Goal: Transaction & Acquisition: Purchase product/service

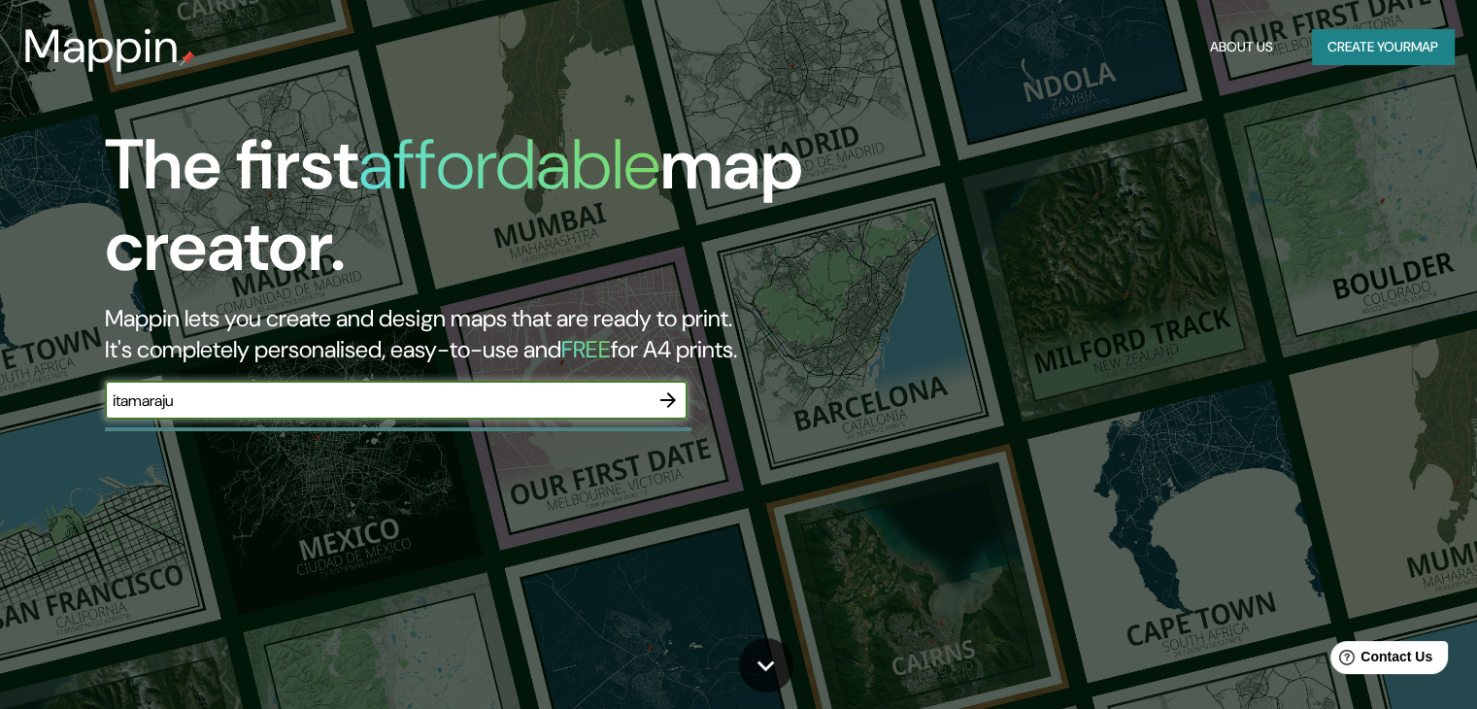
type input "itamaraju"
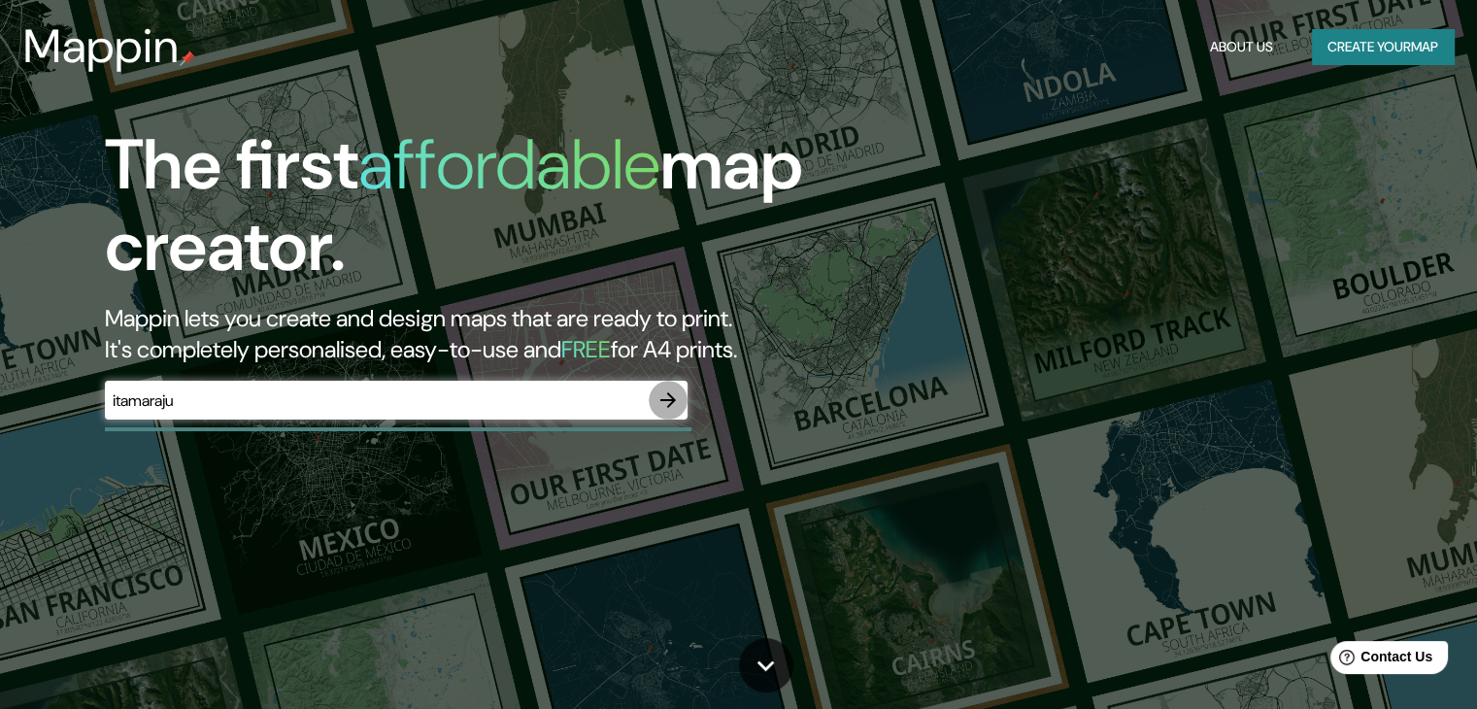
click at [664, 400] on icon "button" at bounding box center [668, 400] width 16 height 16
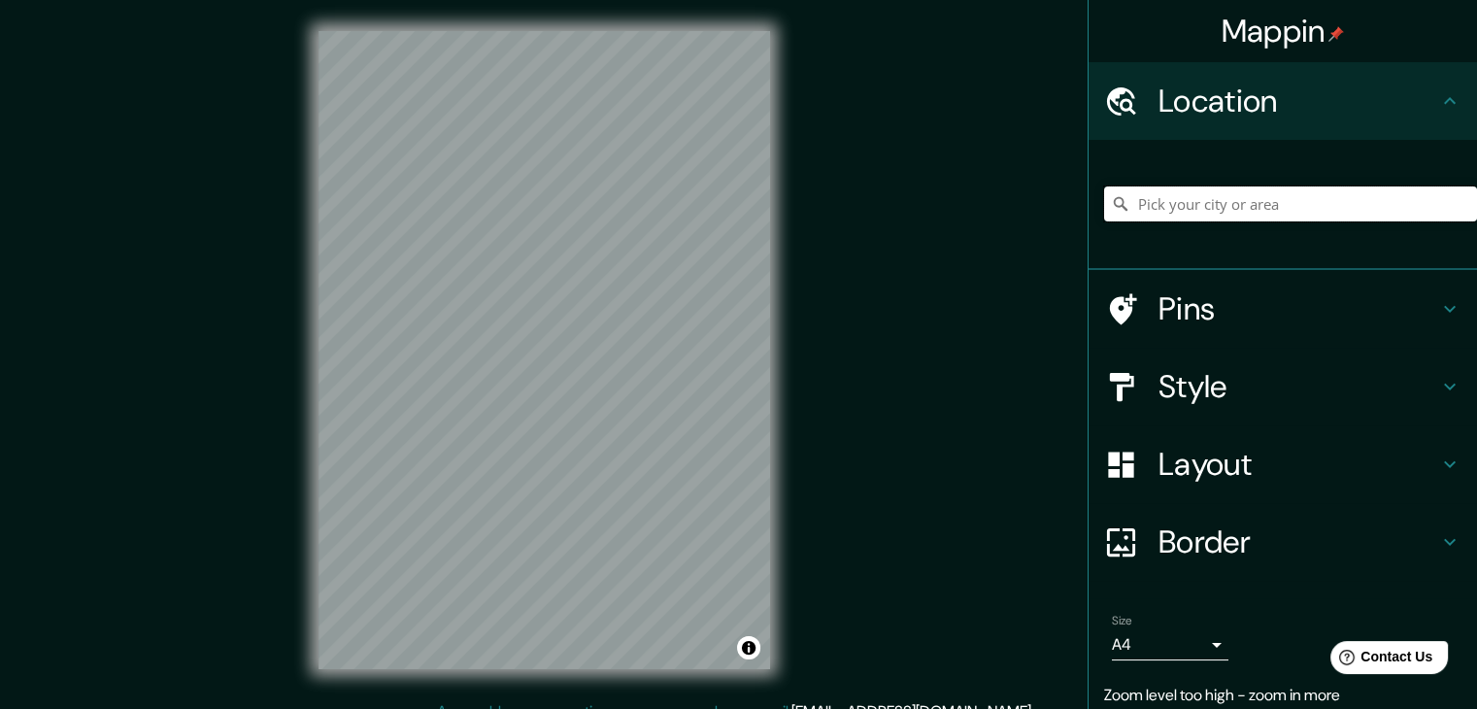
click at [1175, 204] on input "Pick your city or area" at bounding box center [1290, 203] width 373 height 35
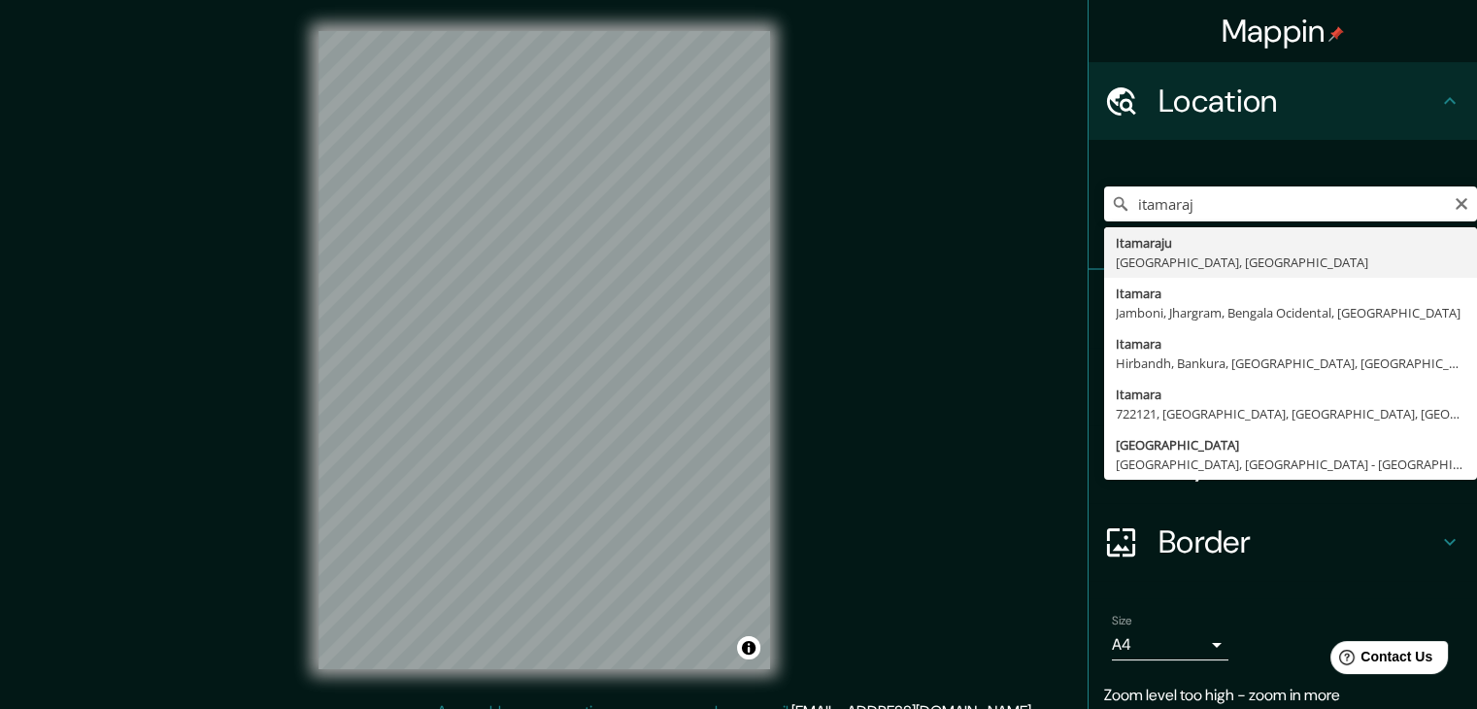
type input "Itamaraju, [GEOGRAPHIC_DATA], [GEOGRAPHIC_DATA]"
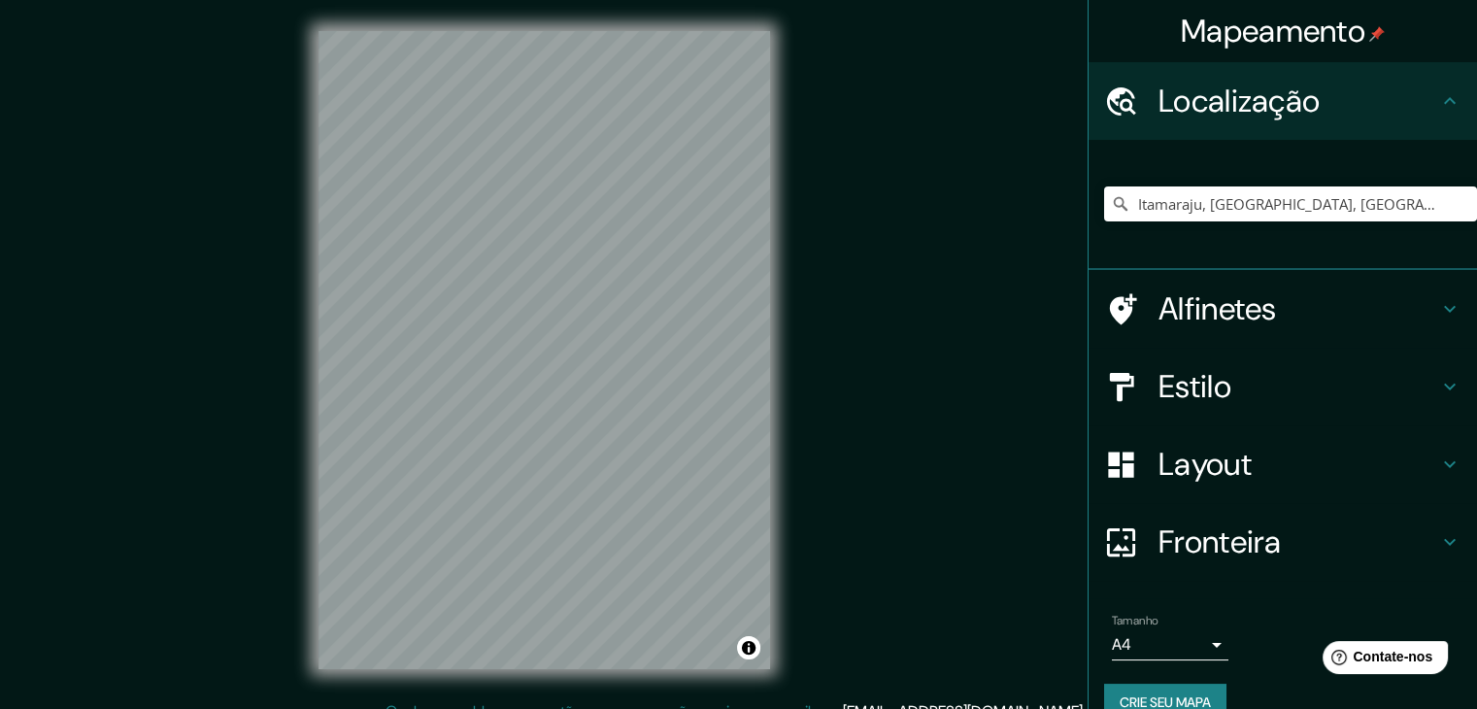
click at [1190, 324] on font "Alfinetes" at bounding box center [1218, 308] width 118 height 41
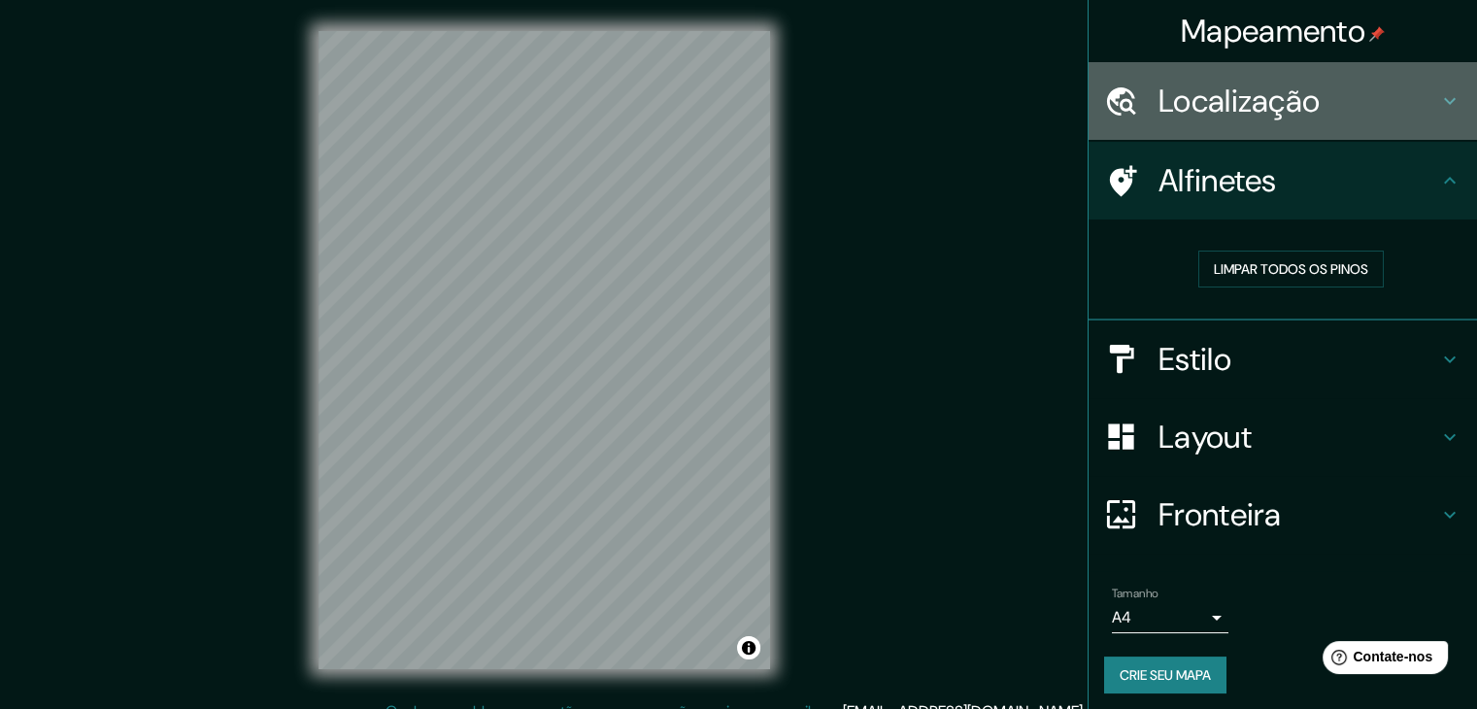
click at [1220, 102] on font "Localização" at bounding box center [1239, 101] width 161 height 41
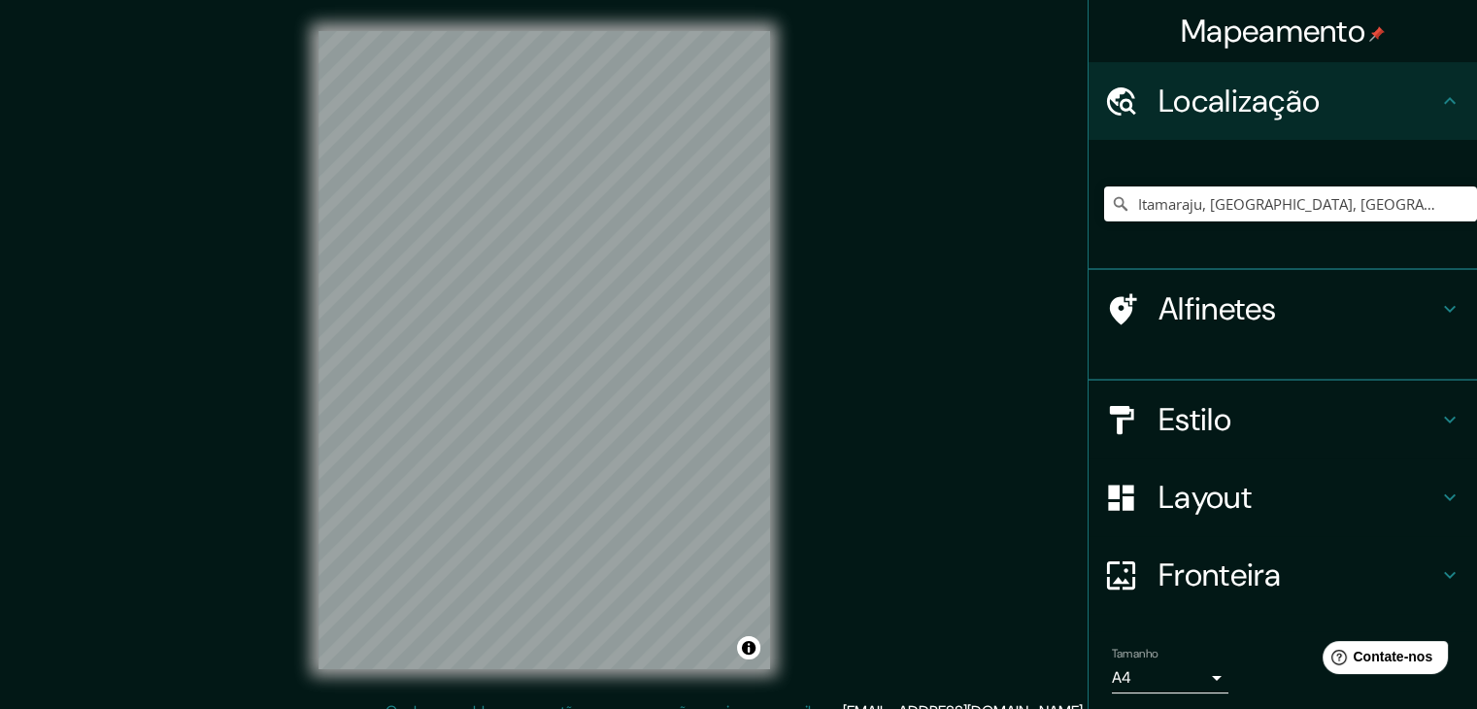
click at [1219, 102] on font "Localização" at bounding box center [1239, 101] width 161 height 41
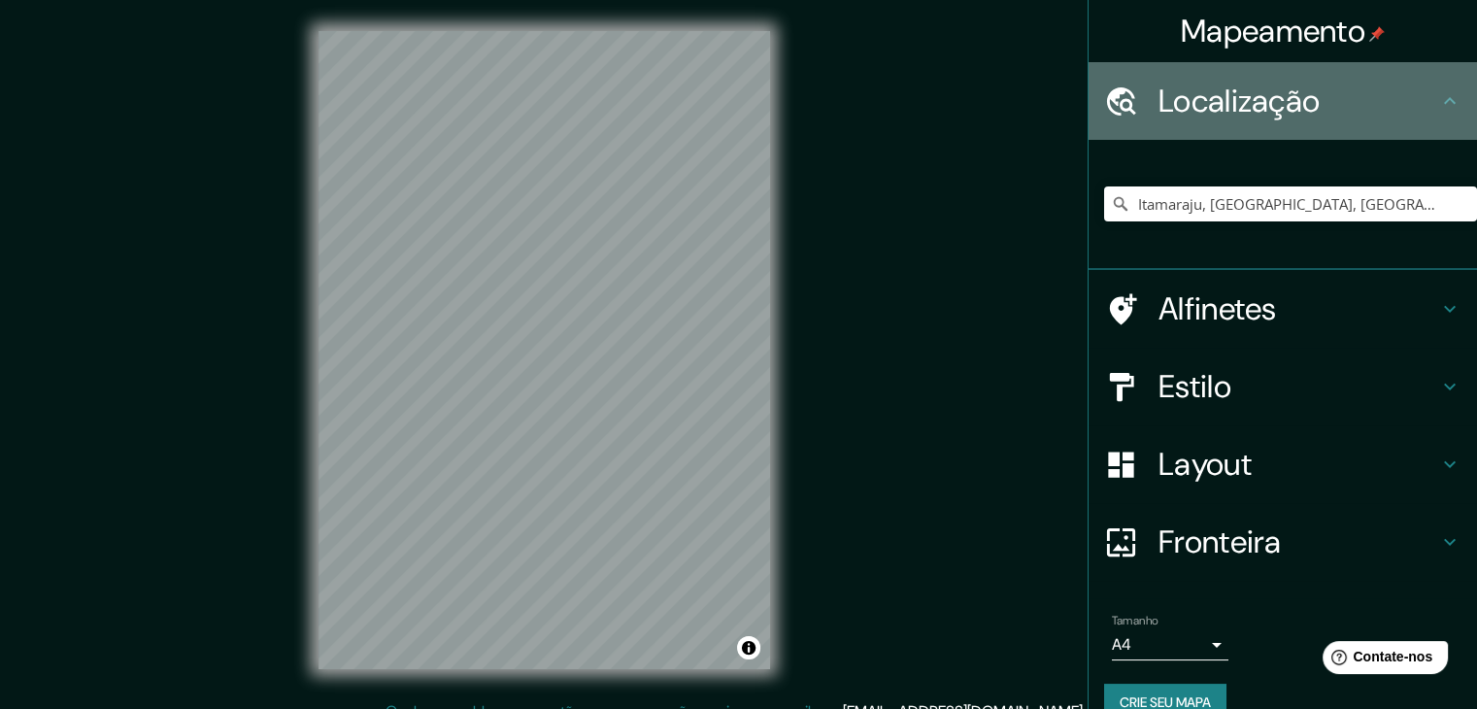
click at [1180, 71] on div "Localização" at bounding box center [1283, 101] width 389 height 78
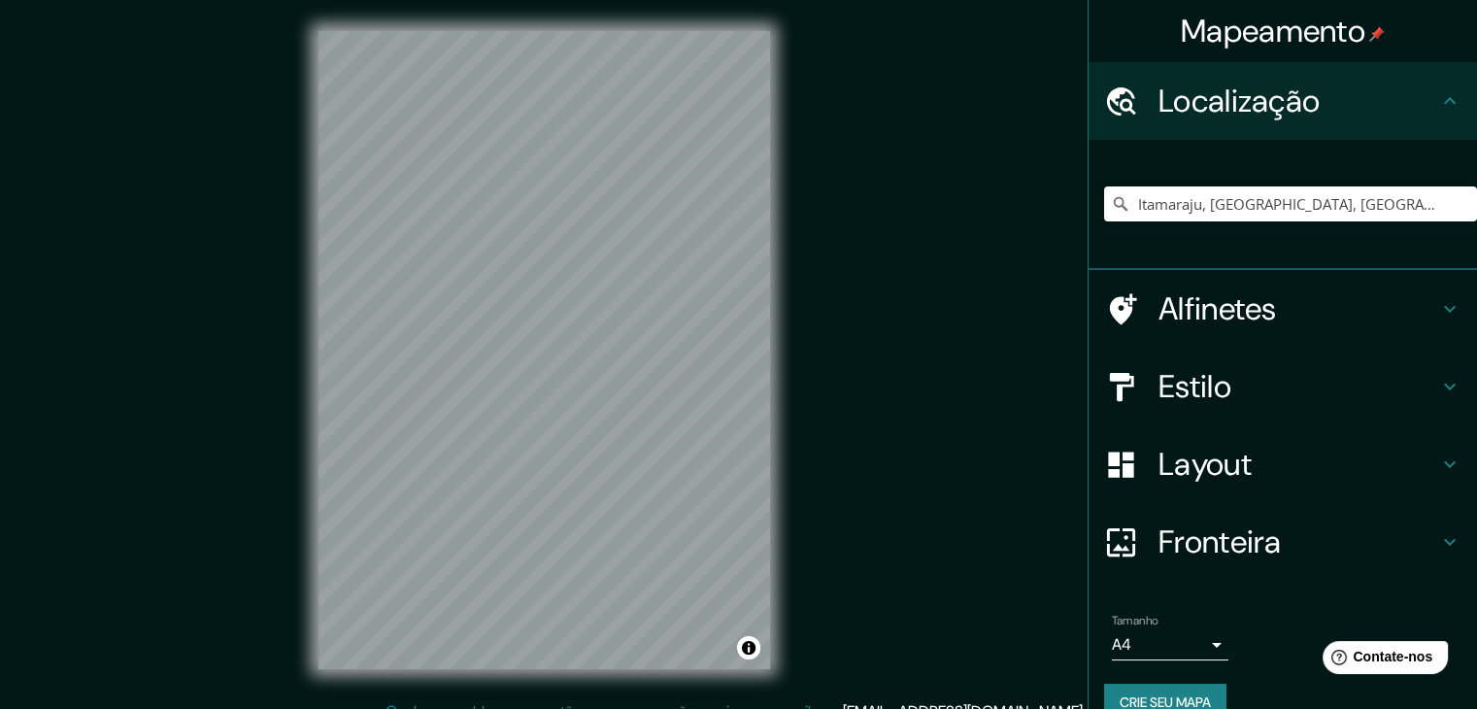
click at [1439, 103] on icon at bounding box center [1450, 100] width 23 height 23
click at [1375, 296] on h4 "Alfinetes" at bounding box center [1299, 308] width 280 height 39
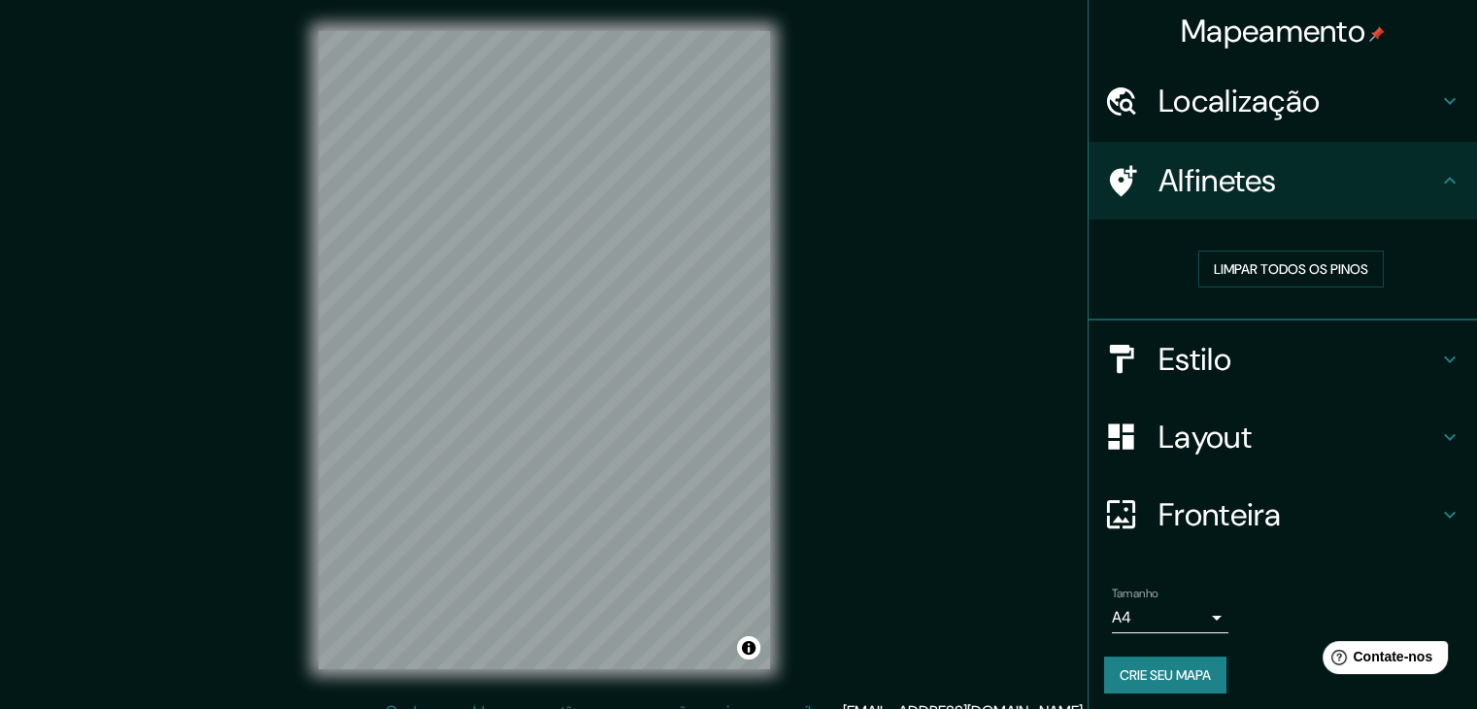
click at [1256, 356] on h4 "Estilo" at bounding box center [1299, 359] width 280 height 39
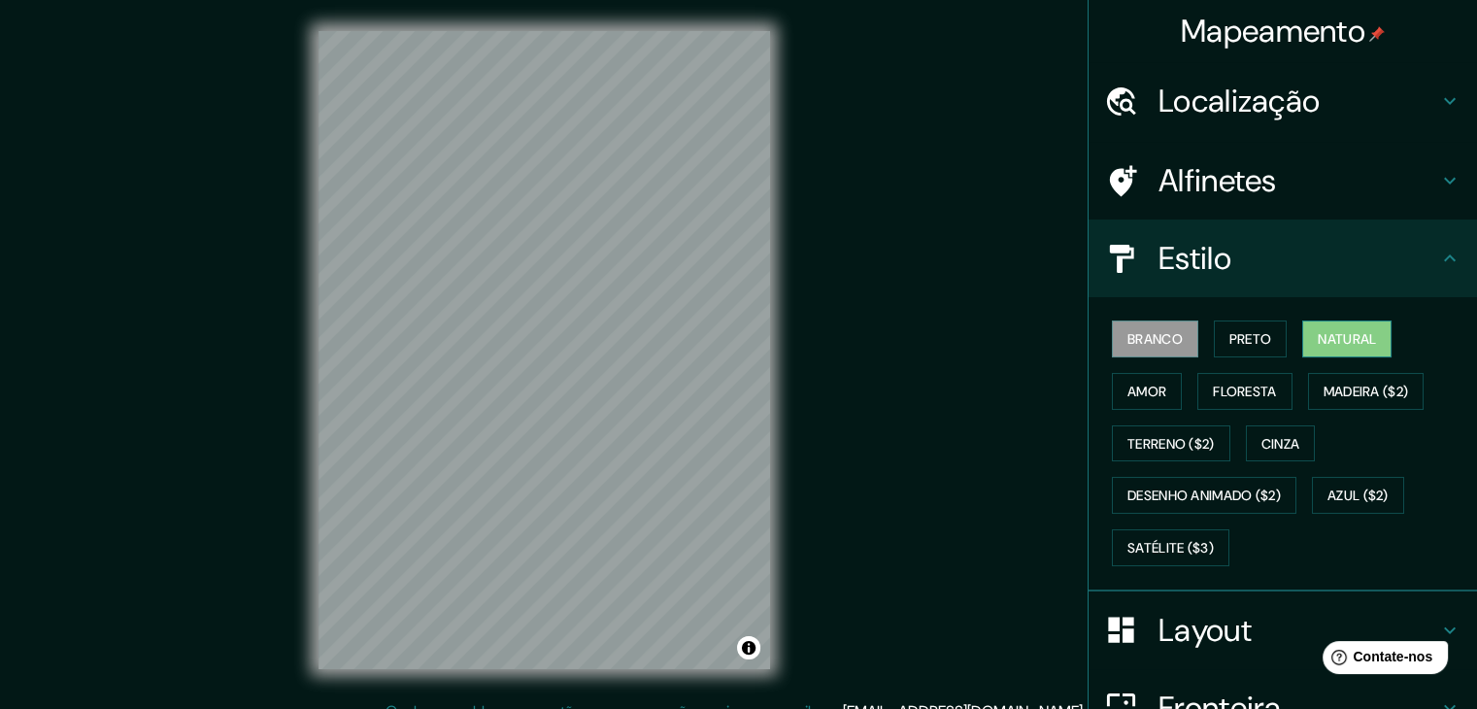
click at [1337, 349] on font "Natural" at bounding box center [1347, 338] width 58 height 25
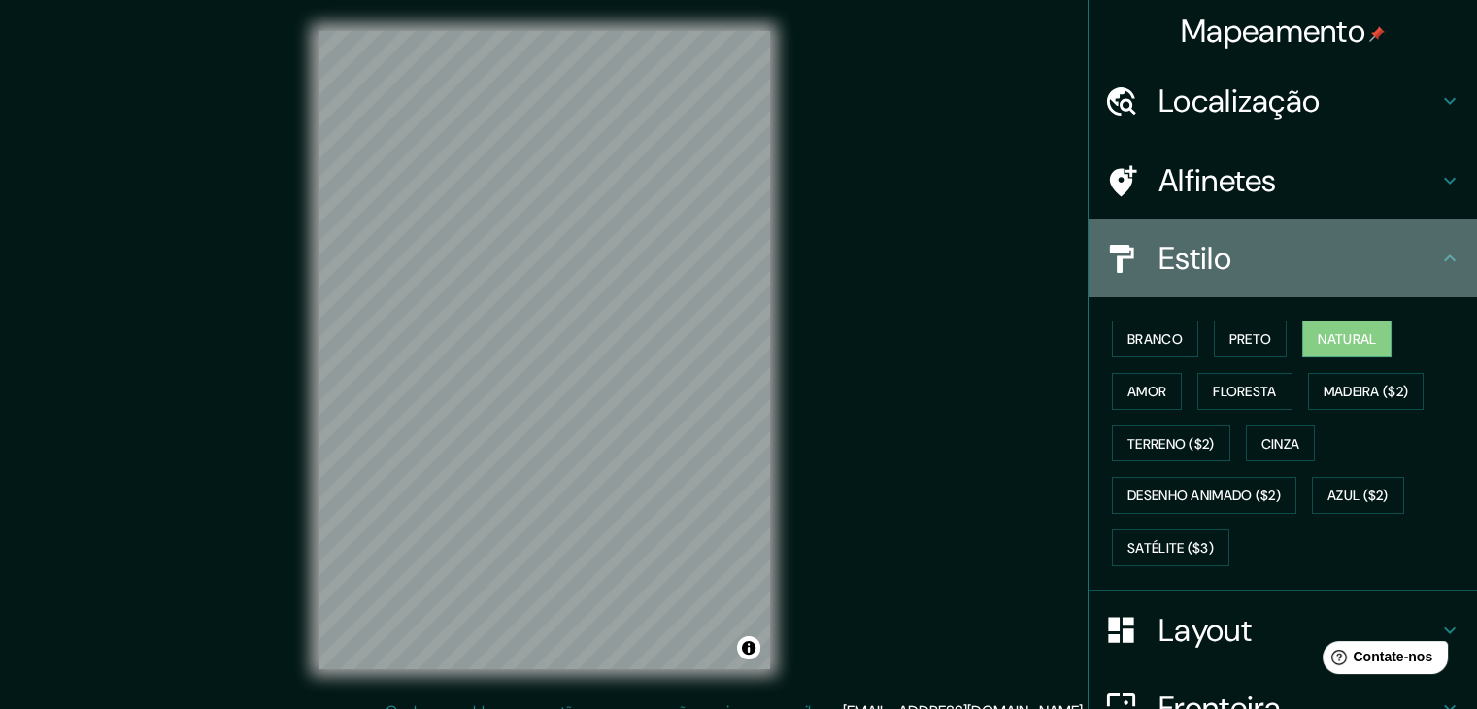
click at [1184, 282] on div "Estilo" at bounding box center [1283, 259] width 389 height 78
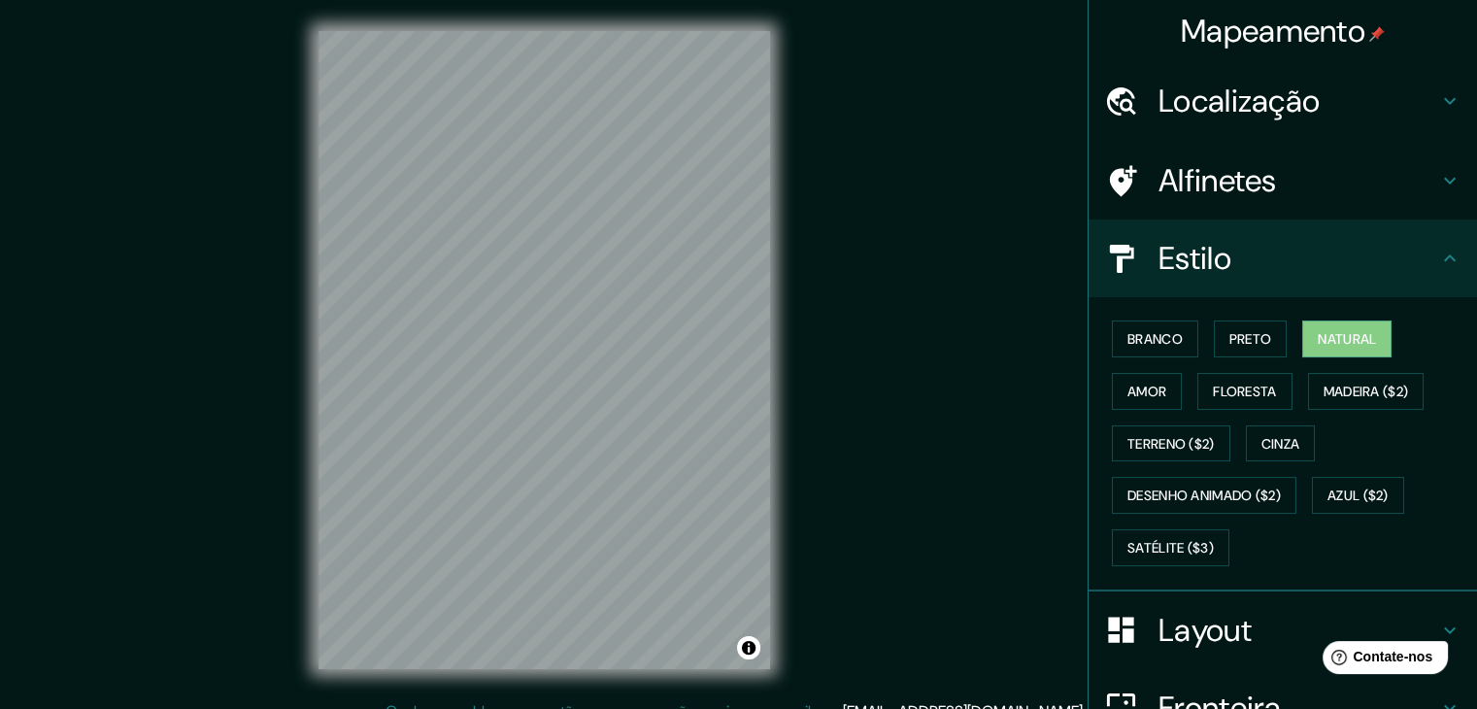
click at [1247, 614] on h4 "Layout" at bounding box center [1299, 630] width 280 height 39
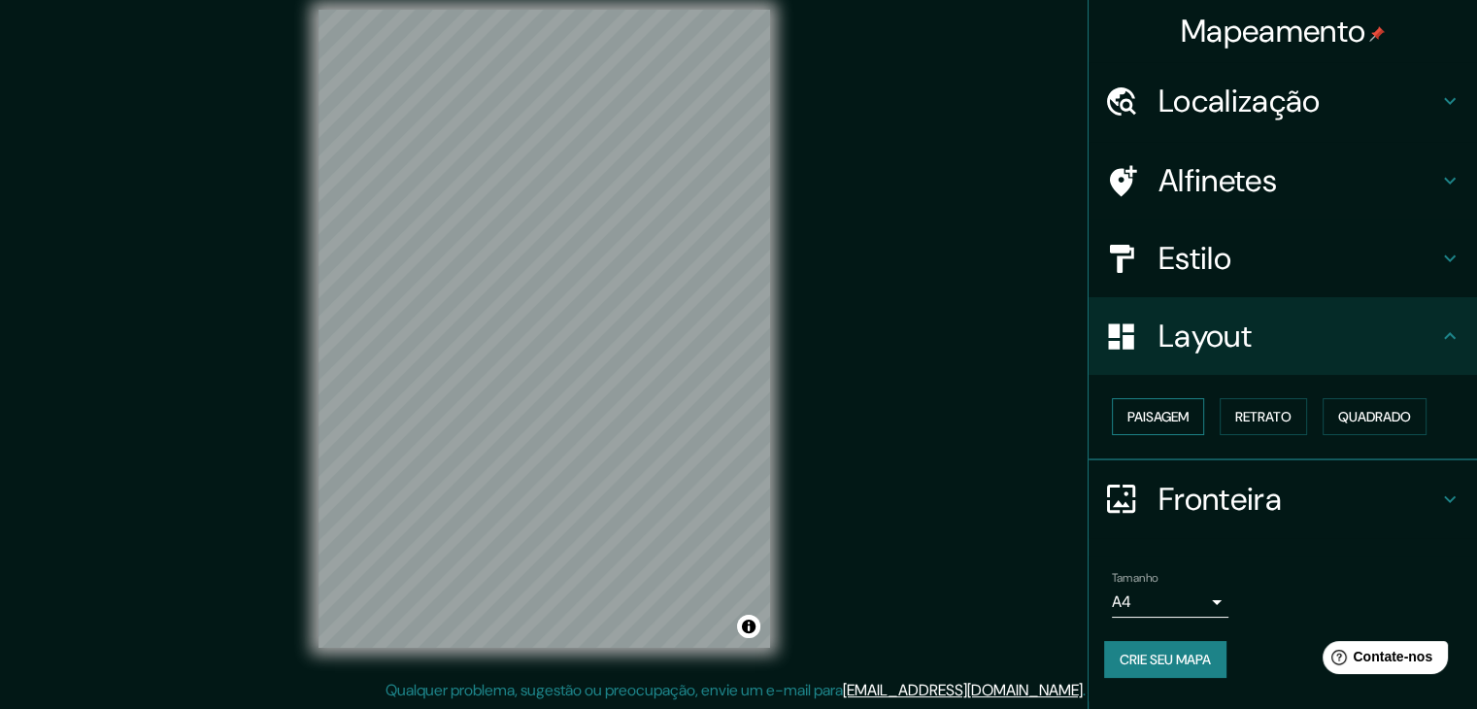
scroll to position [22, 0]
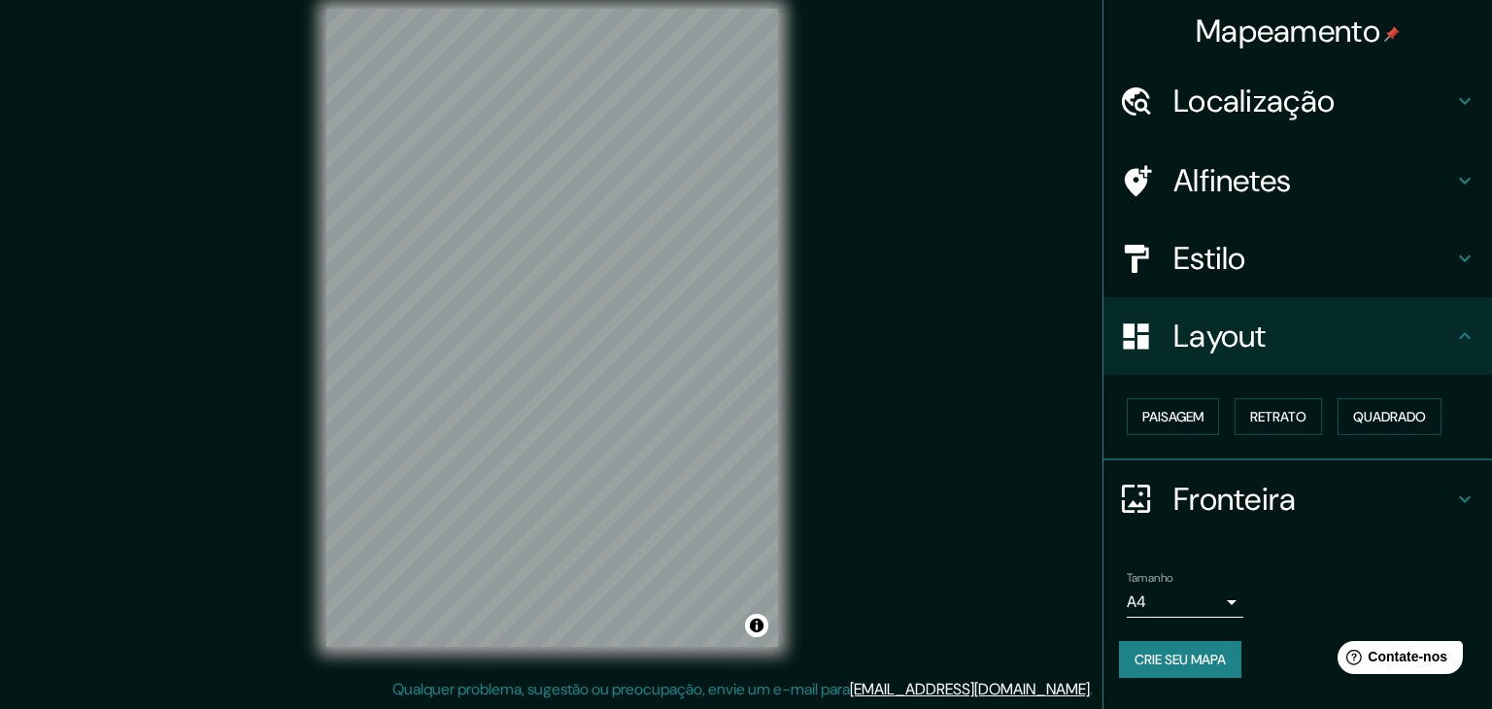
click at [1182, 592] on body "Mapeamento Localização [GEOGRAPHIC_DATA], [GEOGRAPHIC_DATA], [GEOGRAPHIC_DATA] …" at bounding box center [746, 332] width 1492 height 709
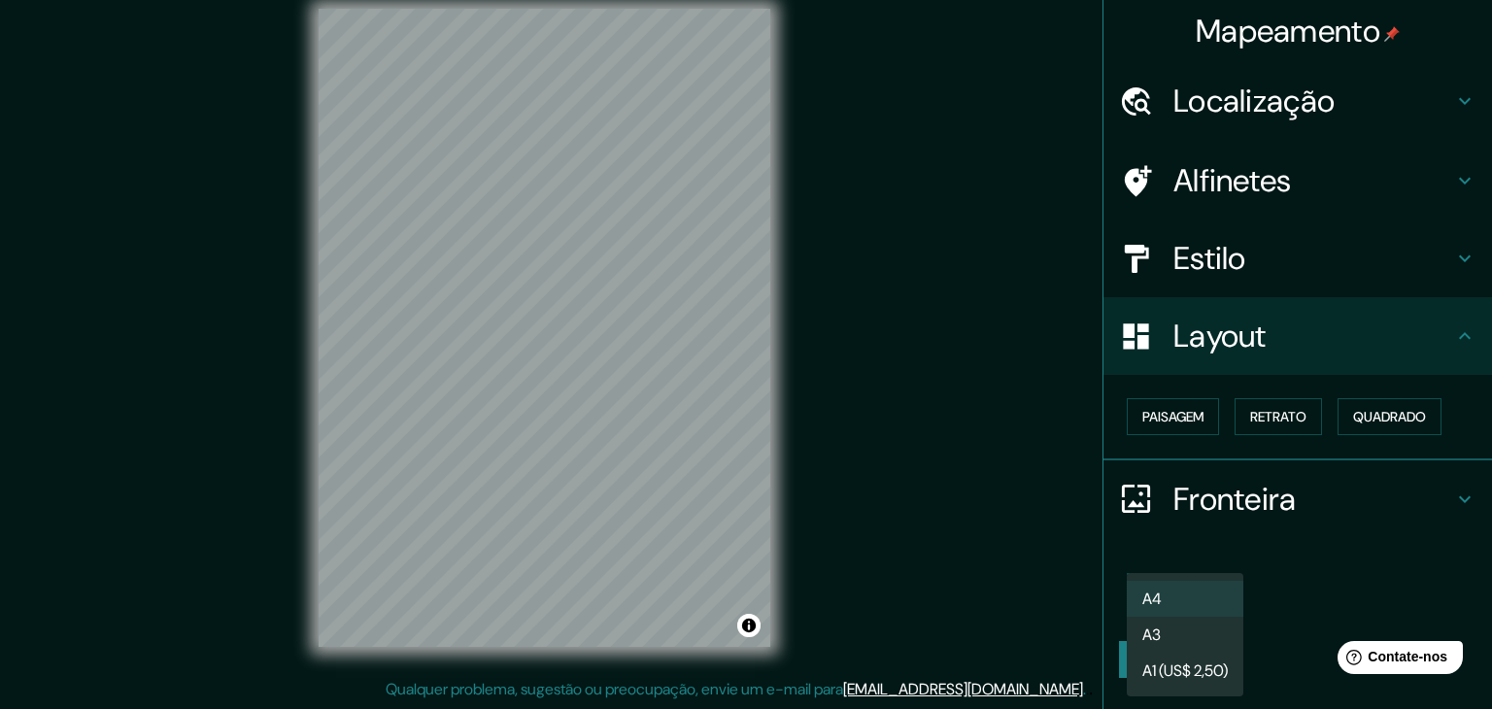
click at [1182, 592] on li "A4" at bounding box center [1185, 599] width 117 height 36
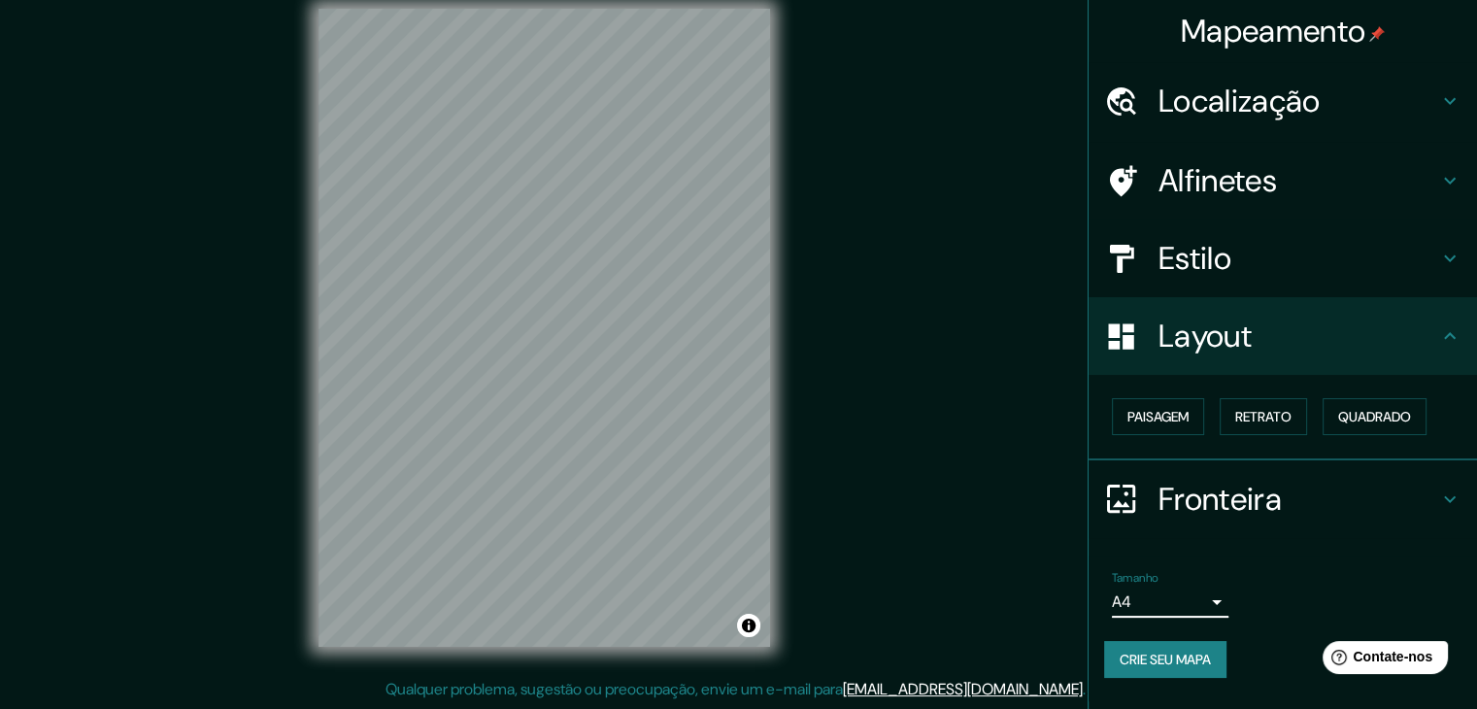
click at [1208, 266] on font "Estilo" at bounding box center [1195, 258] width 73 height 41
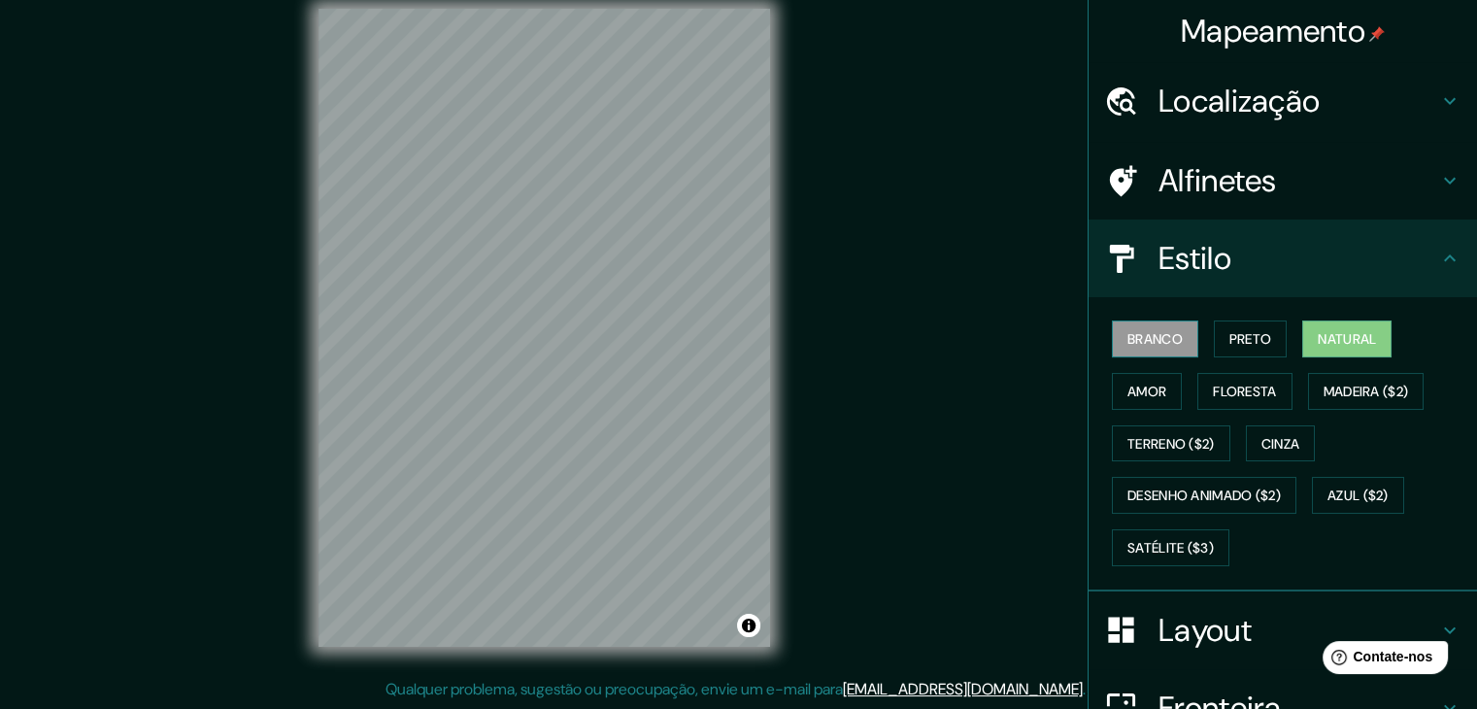
click at [1161, 337] on font "Branco" at bounding box center [1155, 338] width 55 height 17
click at [1259, 395] on font "Floresta" at bounding box center [1244, 391] width 63 height 17
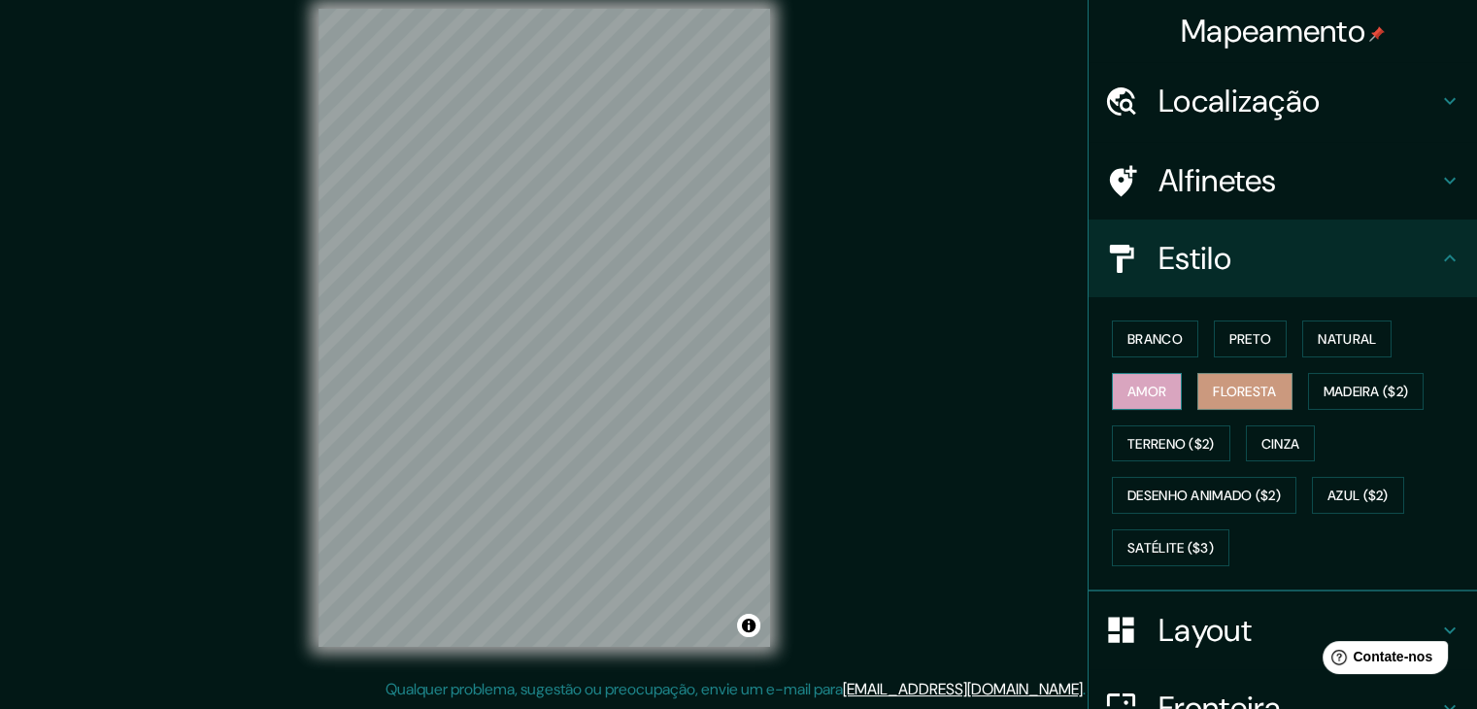
click at [1158, 399] on button "Amor" at bounding box center [1147, 391] width 70 height 37
click at [1321, 345] on font "Natural" at bounding box center [1347, 338] width 58 height 17
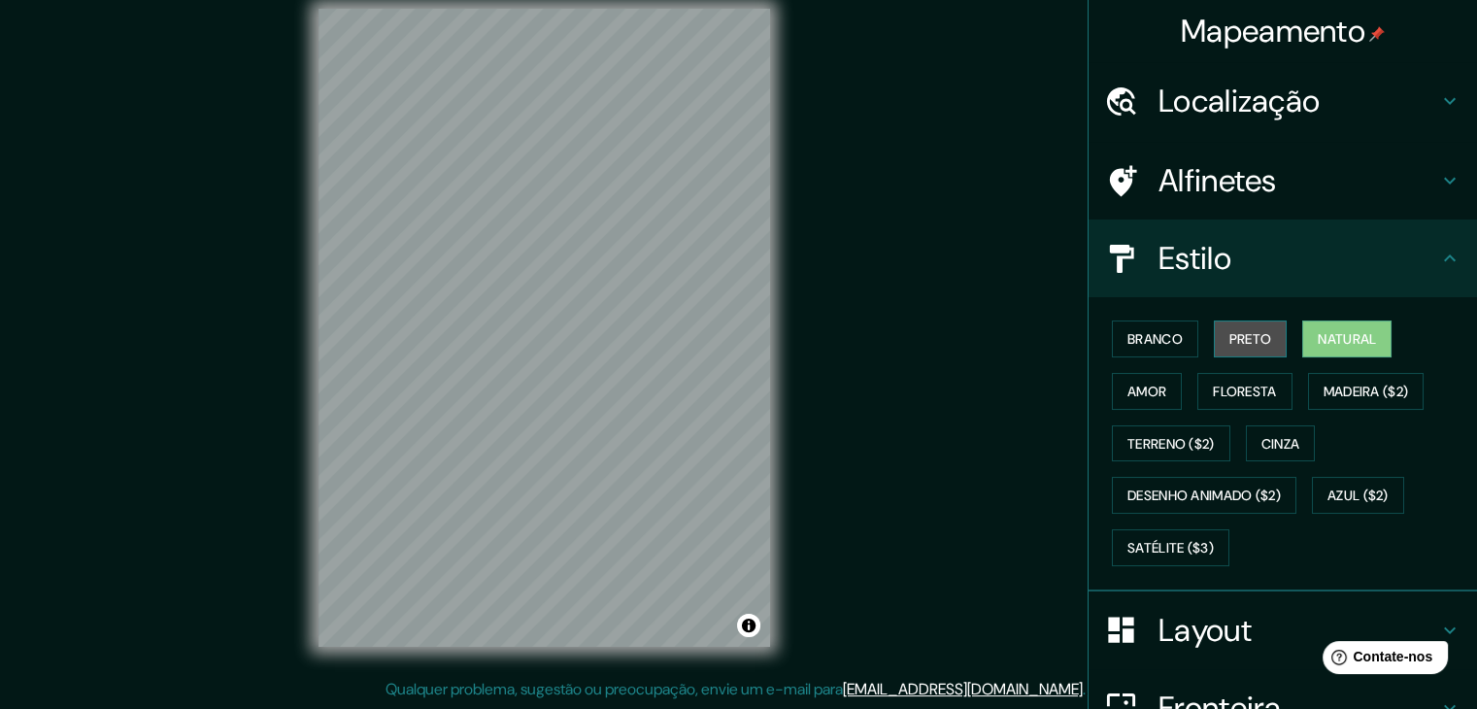
click at [1270, 340] on button "Preto" at bounding box center [1251, 339] width 74 height 37
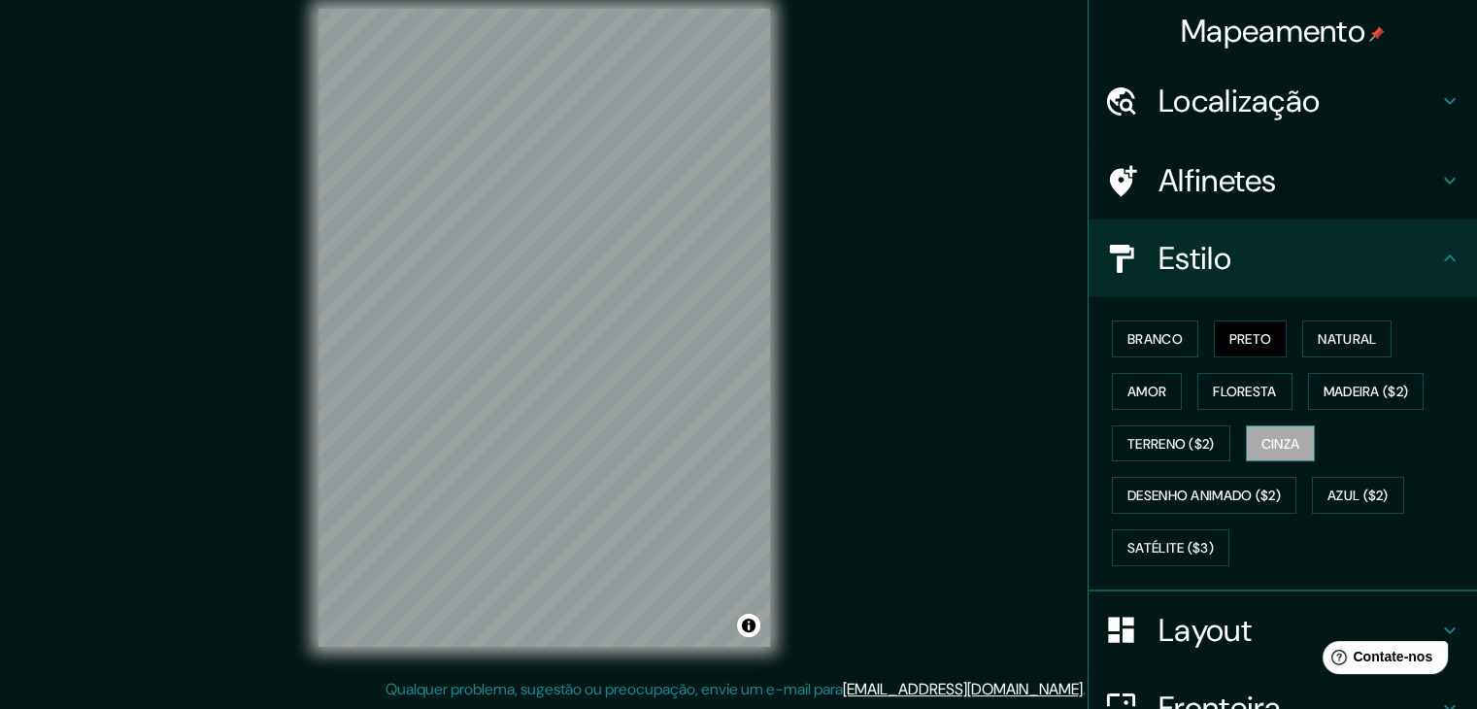
click at [1286, 458] on button "Cinza" at bounding box center [1281, 443] width 70 height 37
click at [1344, 502] on font "Azul ($2)" at bounding box center [1358, 495] width 61 height 25
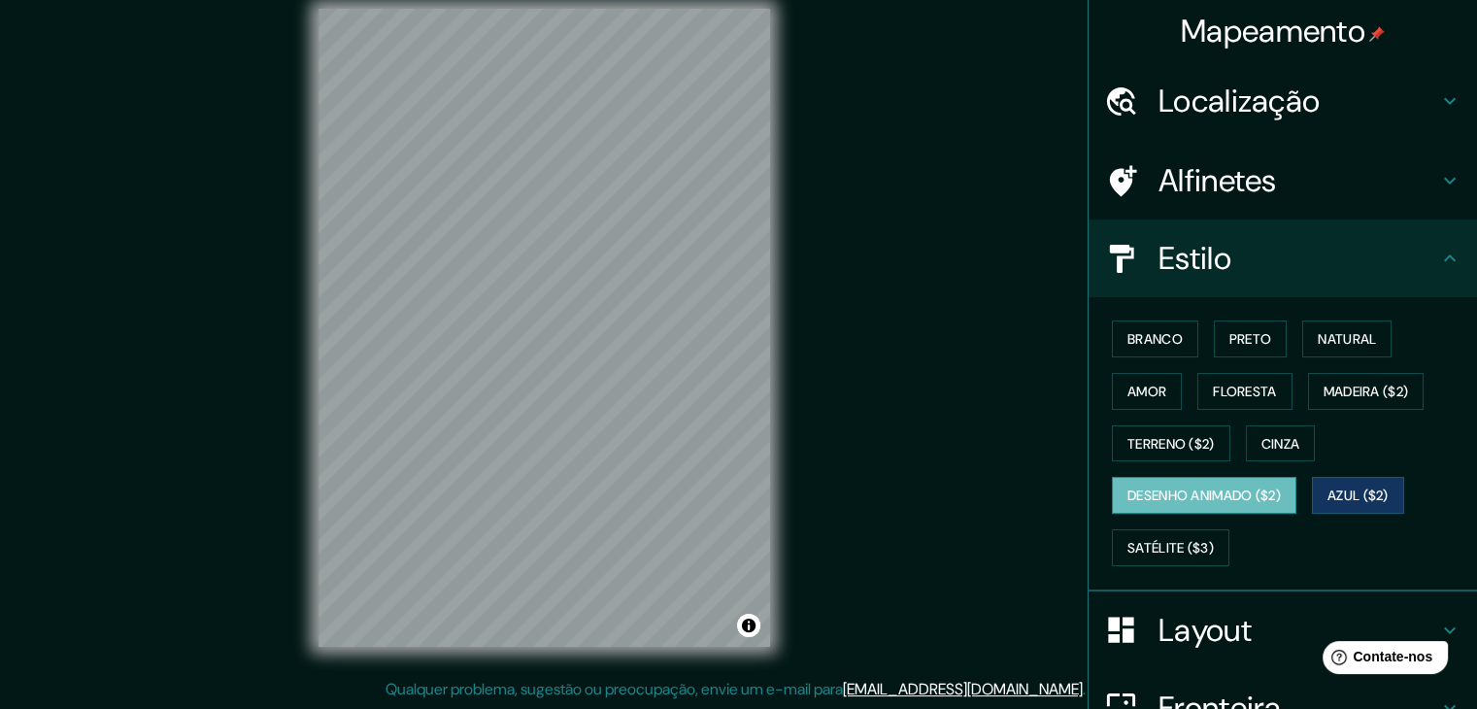
click at [1269, 494] on font "Desenho animado ($2)" at bounding box center [1204, 496] width 153 height 17
click at [1181, 548] on font "Satélite ($3)" at bounding box center [1171, 547] width 86 height 17
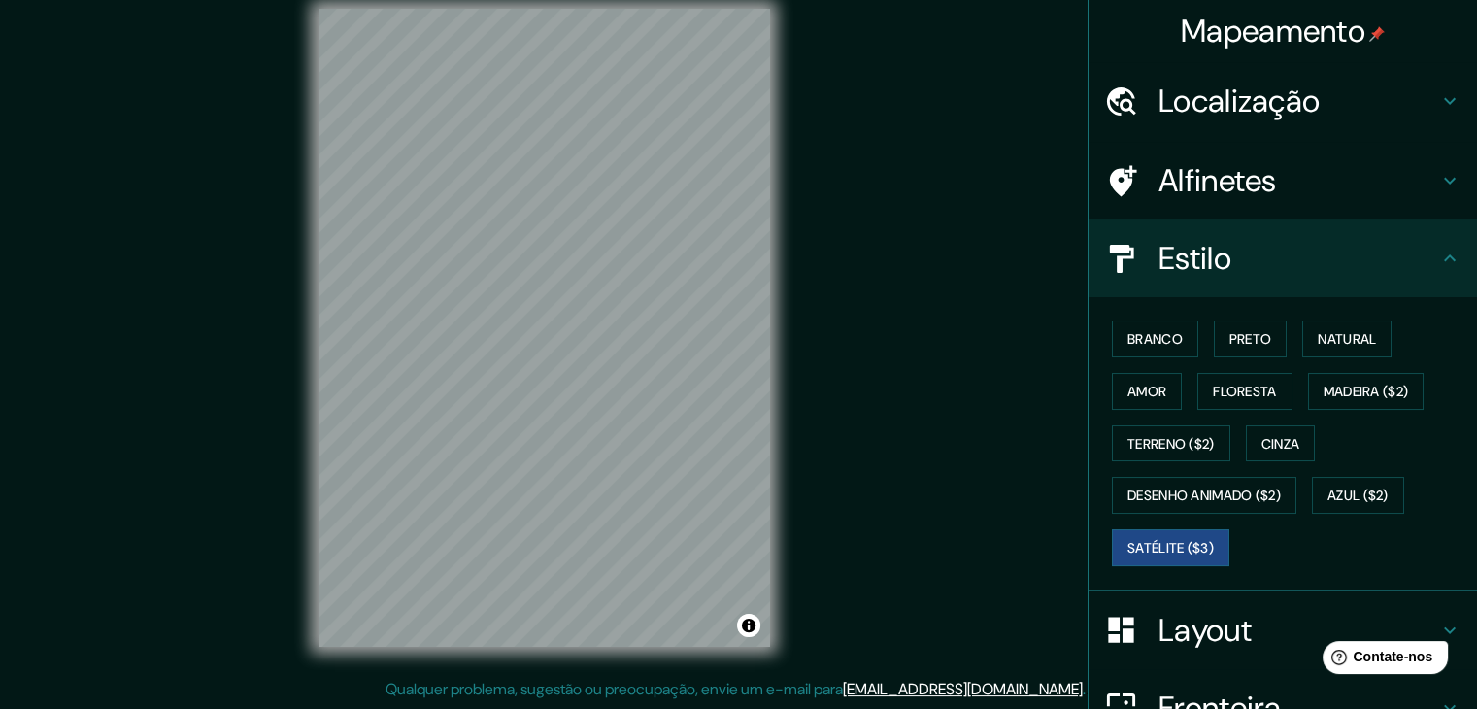
click at [1177, 382] on div "Branco Preto Natural Amor Floresta Madeira ($2) Terreno ($2) Cinza Desenho anim…" at bounding box center [1290, 443] width 373 height 261
click at [1248, 410] on div "Branco Preto Natural Amor Floresta Madeira ($2) Terreno ($2) Cinza Desenho anim…" at bounding box center [1290, 443] width 373 height 261
click at [1264, 393] on font "Floresta" at bounding box center [1244, 391] width 63 height 17
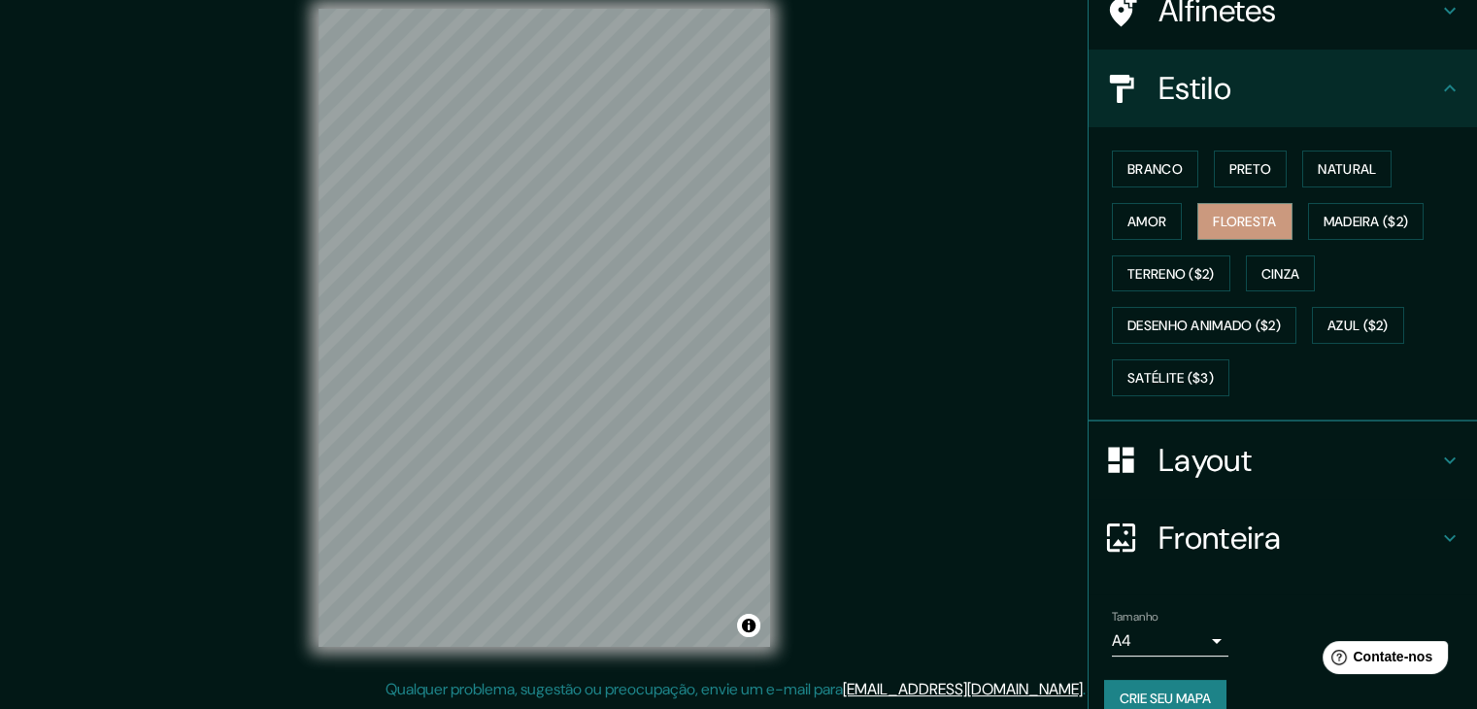
scroll to position [196, 0]
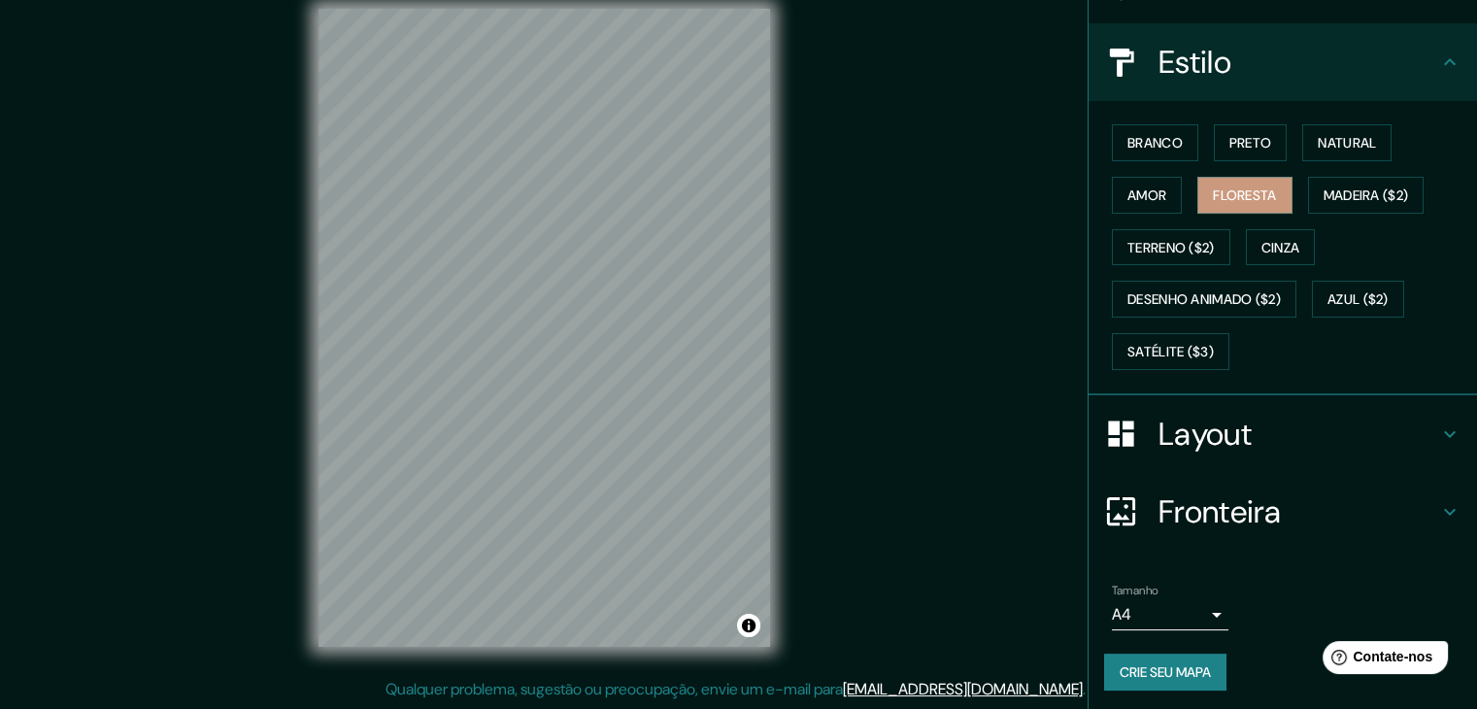
click at [1189, 664] on font "Crie seu mapa" at bounding box center [1165, 671] width 91 height 17
